Goal: Task Accomplishment & Management: Manage account settings

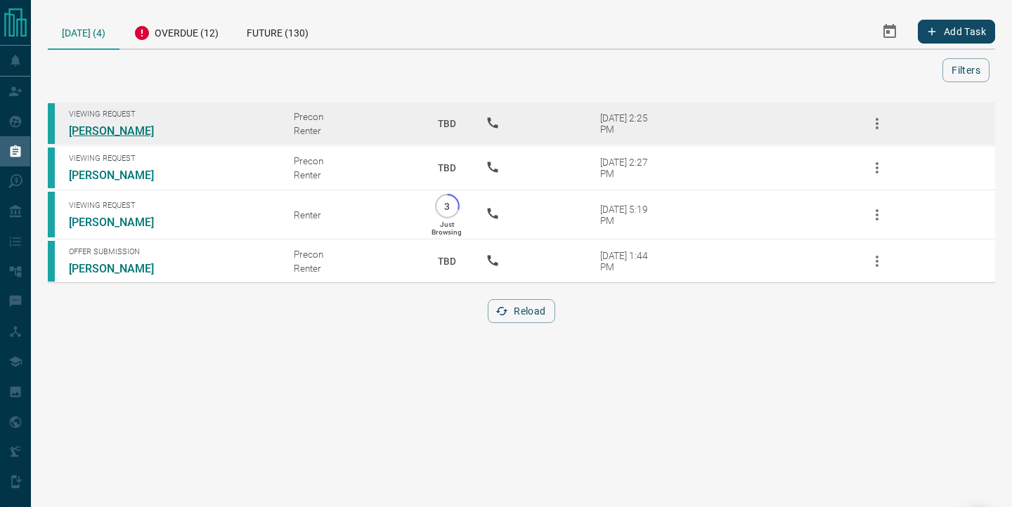
click at [124, 128] on link "[PERSON_NAME]" at bounding box center [121, 130] width 105 height 13
click at [874, 125] on icon "button" at bounding box center [877, 123] width 17 height 17
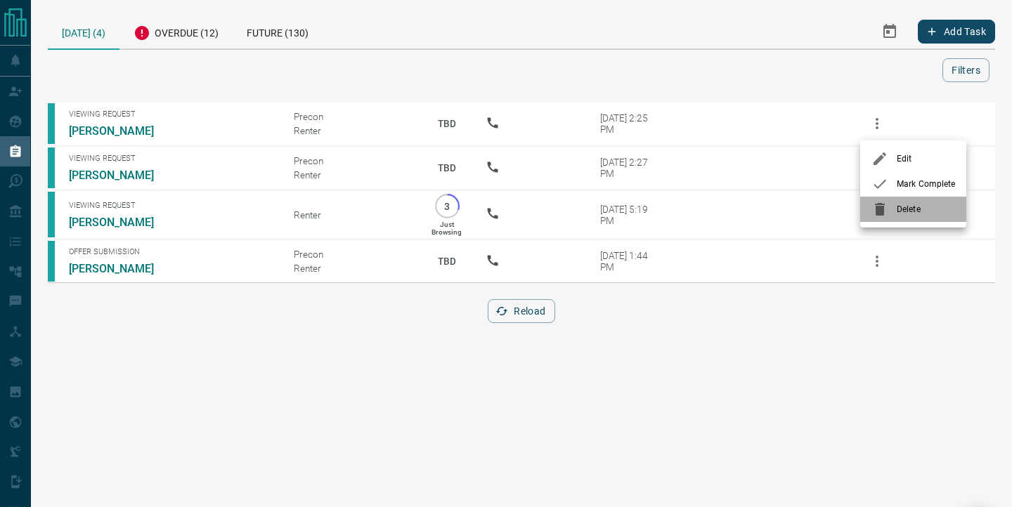
click at [906, 205] on span "Delete" at bounding box center [926, 209] width 58 height 13
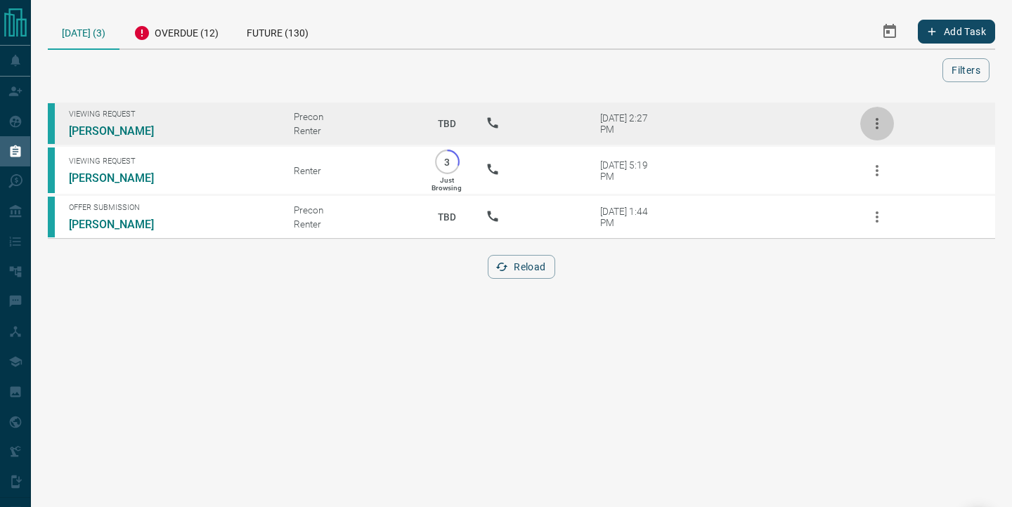
click at [874, 129] on icon "button" at bounding box center [877, 123] width 17 height 17
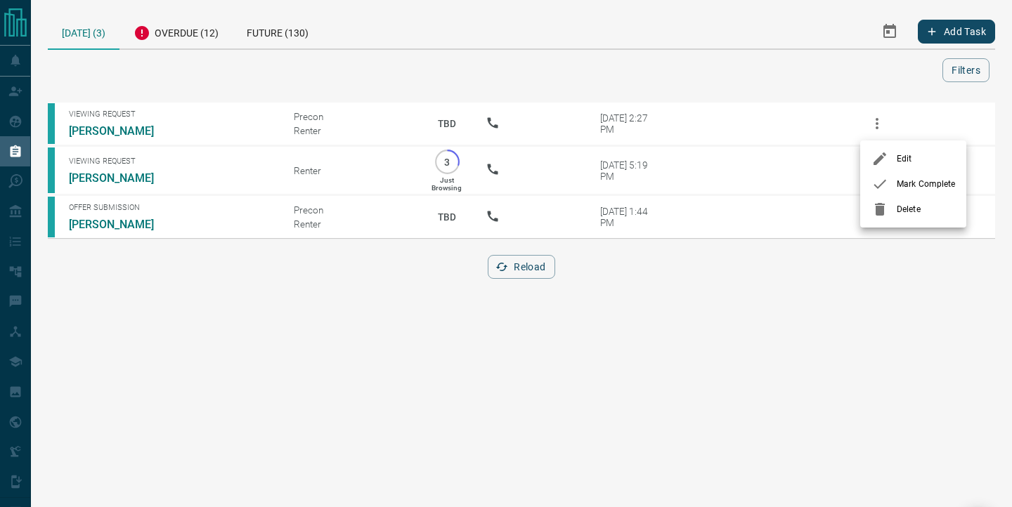
click at [899, 200] on li "Delete" at bounding box center [913, 209] width 106 height 25
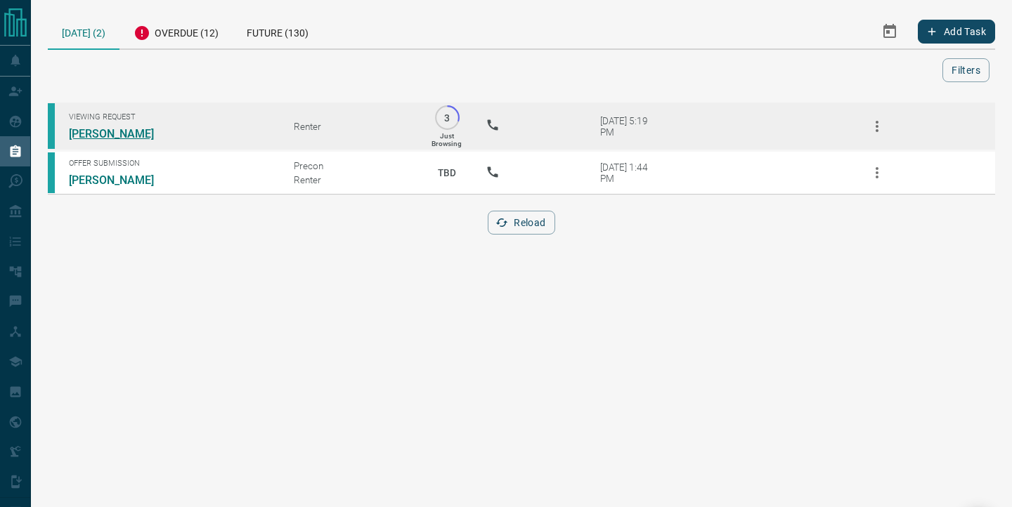
click at [114, 131] on link "[PERSON_NAME]" at bounding box center [121, 133] width 105 height 13
click at [876, 129] on icon "button" at bounding box center [877, 126] width 17 height 17
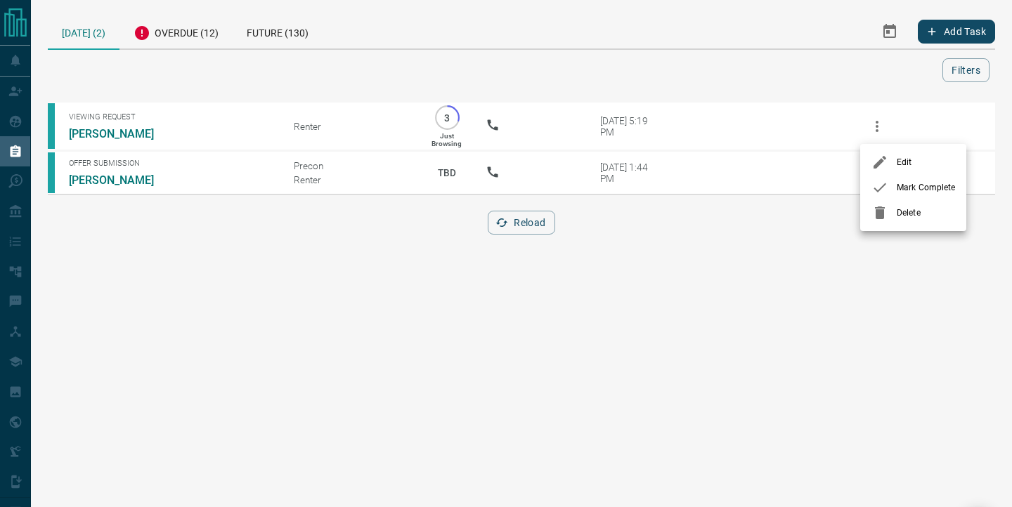
click at [905, 211] on span "Delete" at bounding box center [926, 213] width 58 height 13
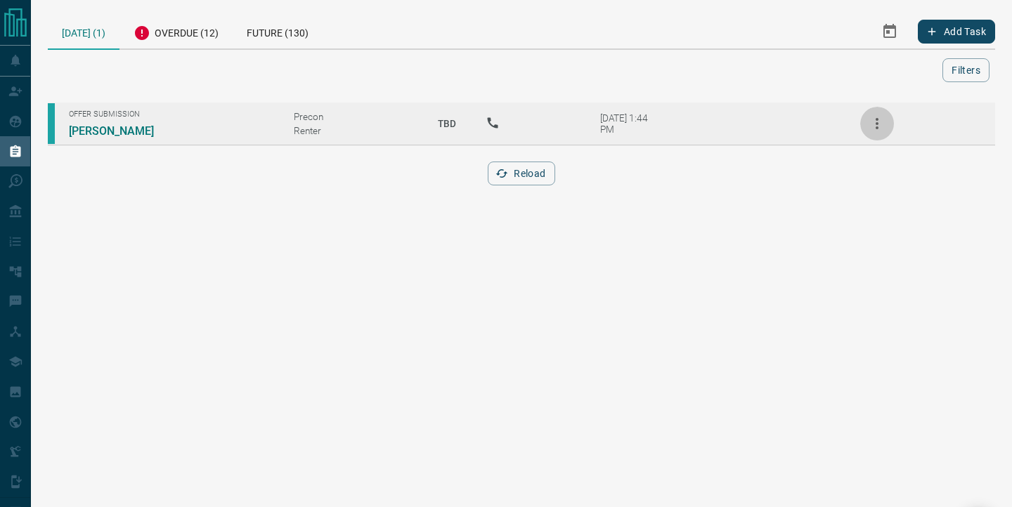
click at [874, 117] on icon "button" at bounding box center [877, 123] width 17 height 17
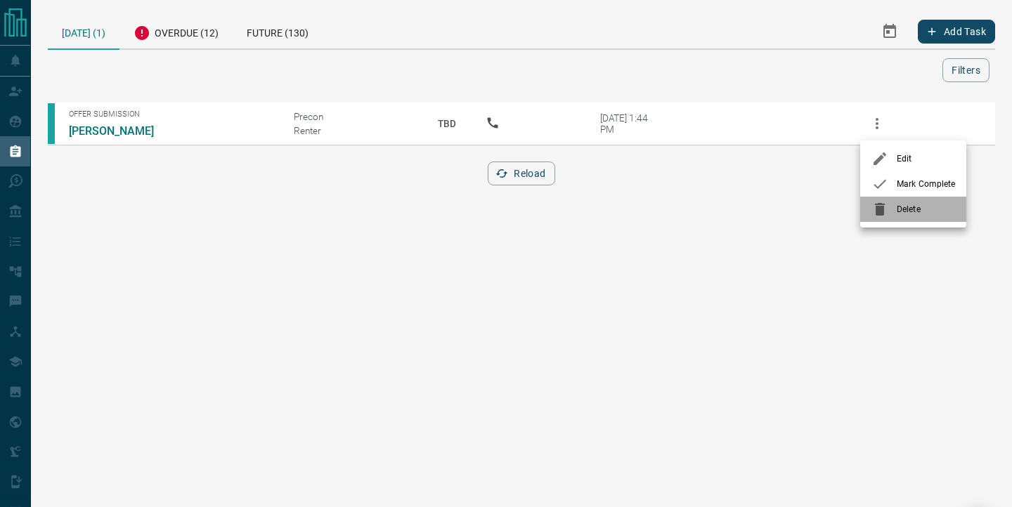
click at [894, 207] on div at bounding box center [884, 209] width 25 height 17
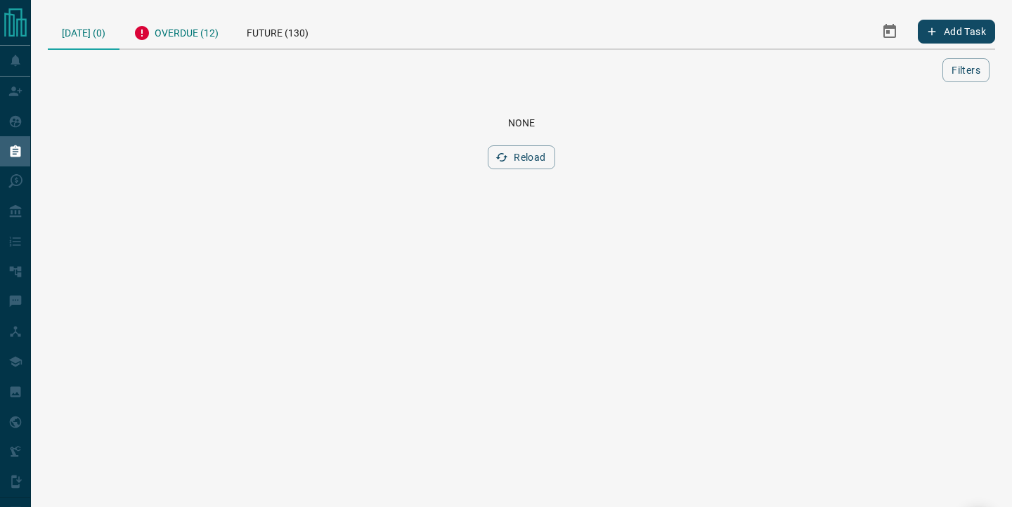
click at [183, 38] on div "Overdue (12)" at bounding box center [175, 31] width 113 height 34
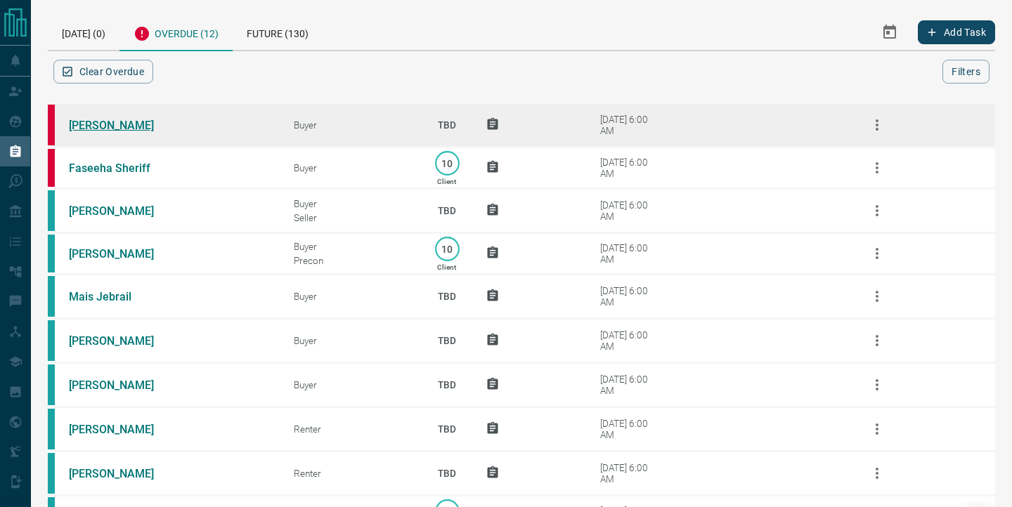
click at [110, 125] on link "[PERSON_NAME]" at bounding box center [121, 125] width 105 height 13
